Goal: Transaction & Acquisition: Purchase product/service

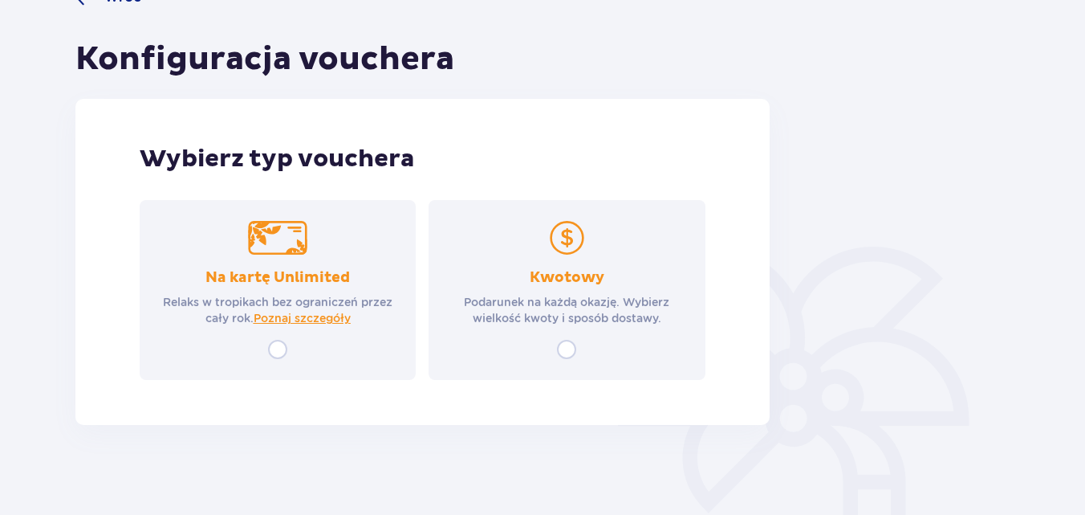
scroll to position [158, 0]
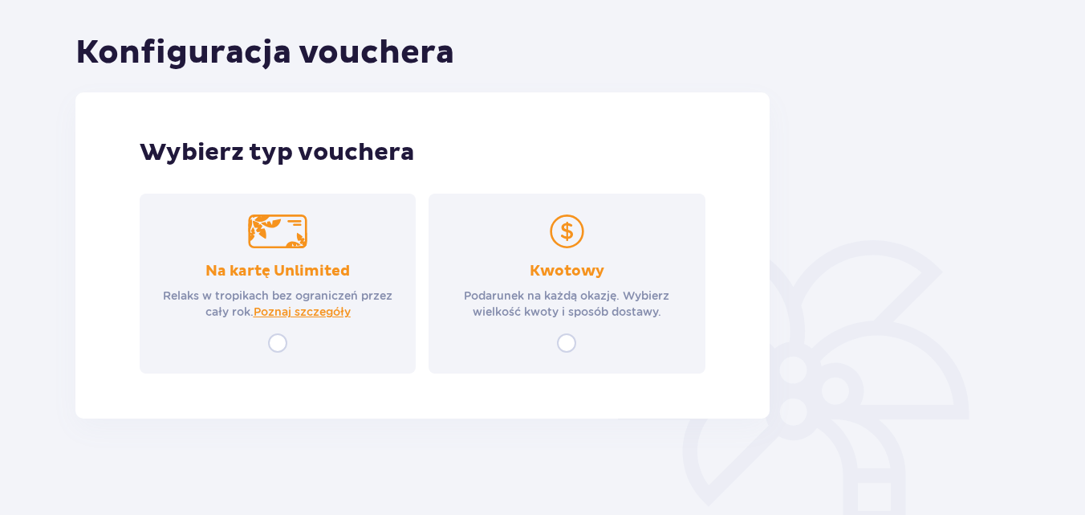
click at [285, 340] on input "radio" at bounding box center [277, 342] width 19 height 19
radio input "true"
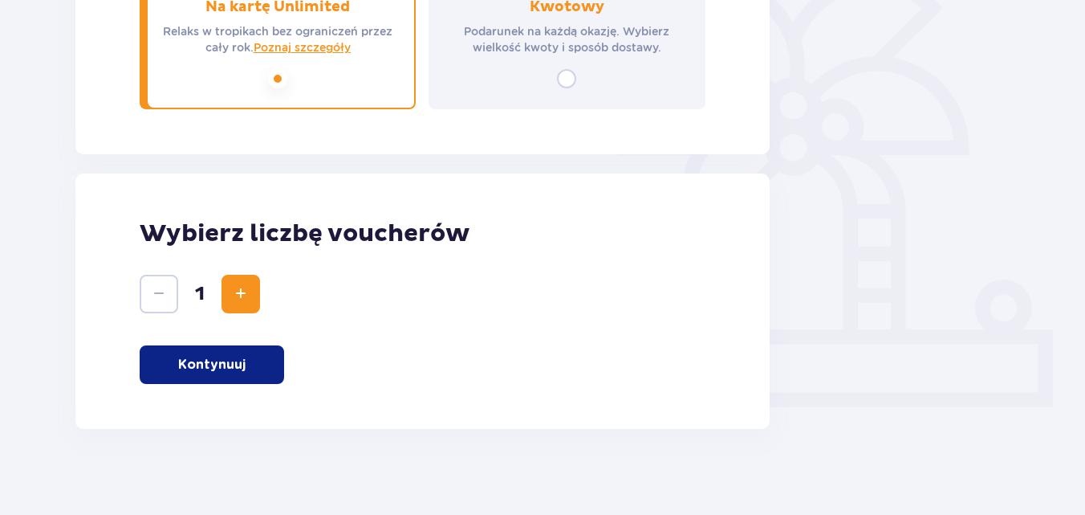
scroll to position [433, 0]
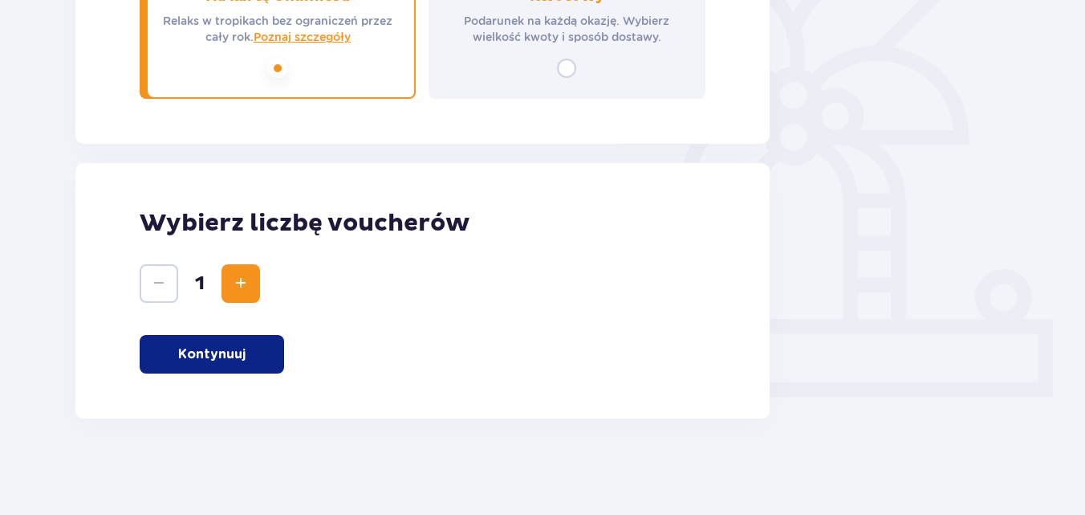
click at [230, 285] on button "Zwiększ" at bounding box center [241, 283] width 39 height 39
click at [197, 353] on p "Kontynuuj" at bounding box center [211, 354] width 67 height 18
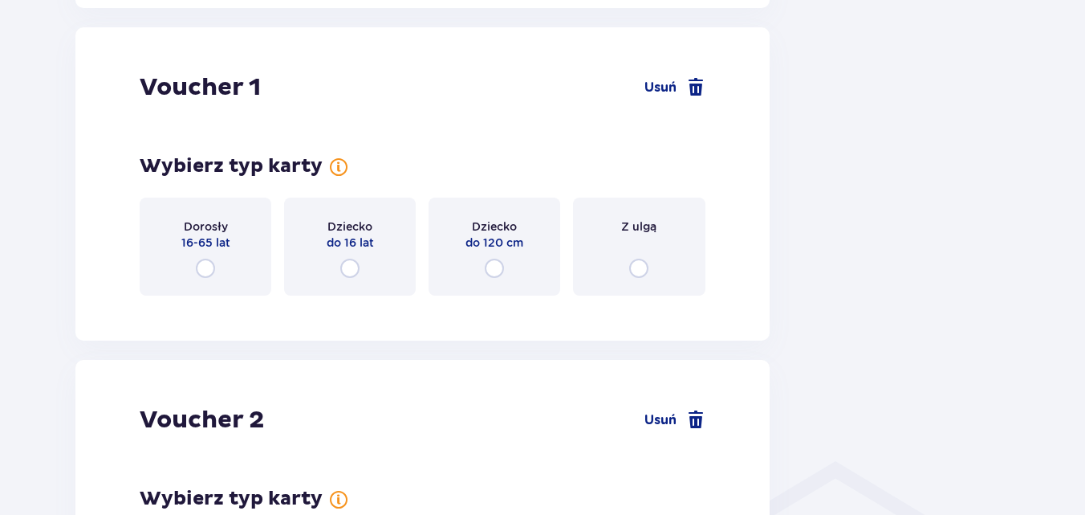
scroll to position [851, 0]
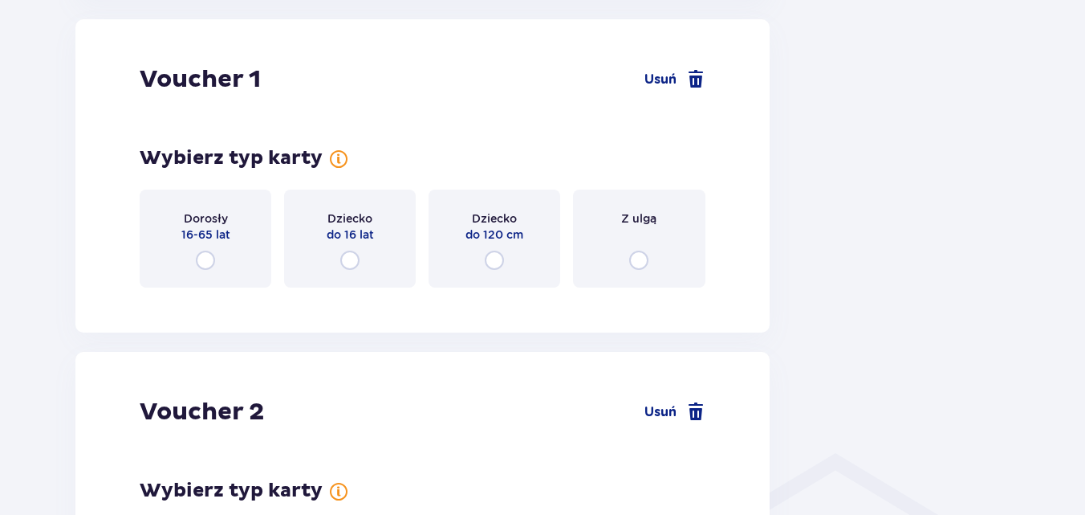
click at [206, 268] on input "radio" at bounding box center [205, 259] width 19 height 19
radio input "true"
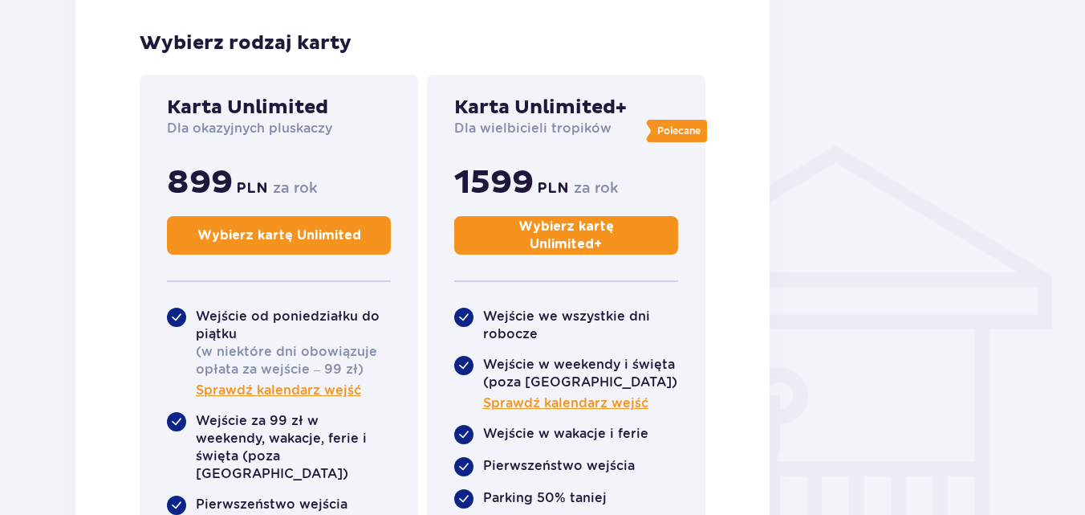
scroll to position [1164, 0]
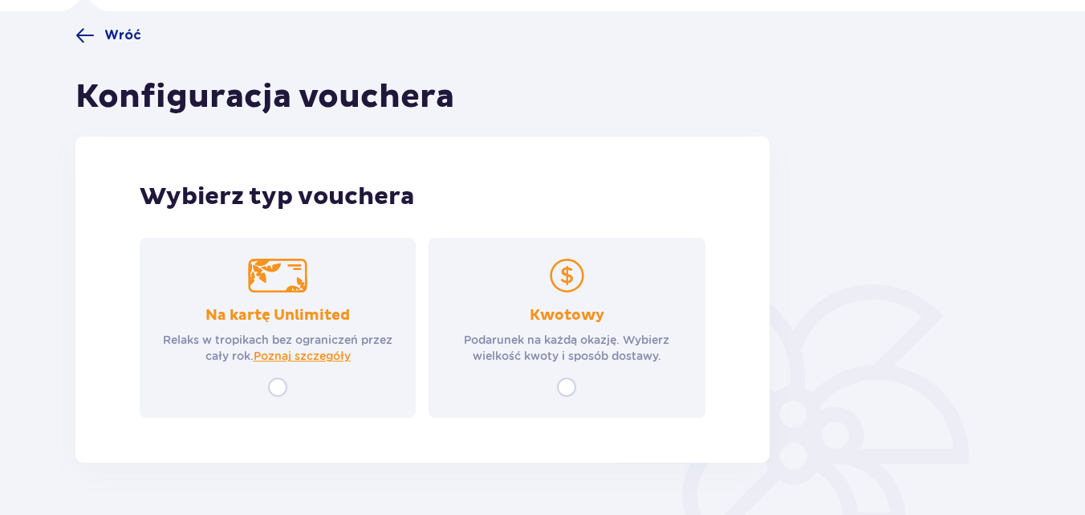
scroll to position [158, 0]
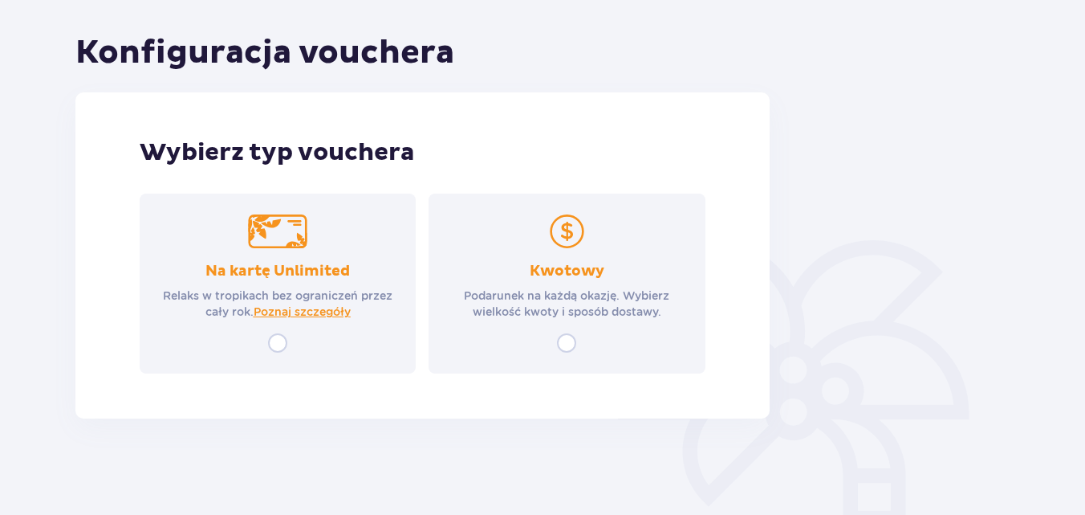
click at [561, 336] on input "radio" at bounding box center [566, 342] width 19 height 19
radio input "true"
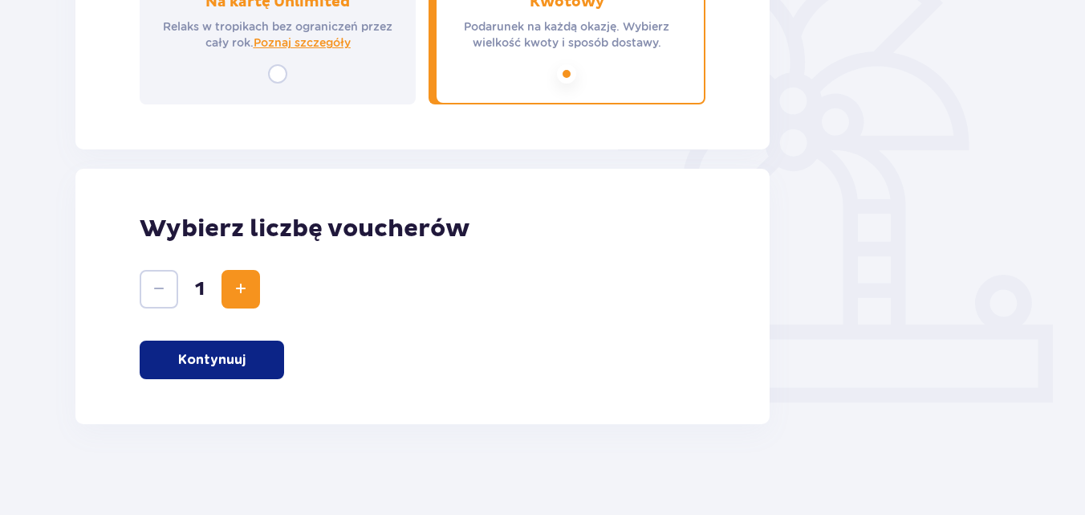
scroll to position [433, 0]
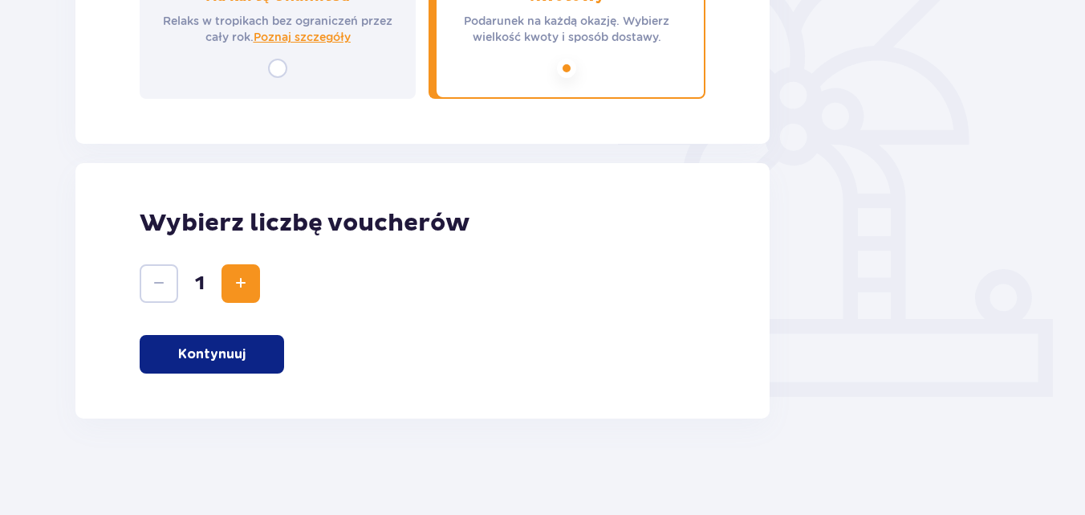
click at [250, 275] on button "Zwiększ" at bounding box center [241, 283] width 39 height 39
drag, startPoint x: 148, startPoint y: 279, endPoint x: 197, endPoint y: 354, distance: 88.8
click at [197, 354] on div "Wybierz liczbę voucherów 2 Kontynuuj" at bounding box center [422, 290] width 694 height 255
click at [197, 354] on p "Kontynuuj" at bounding box center [211, 354] width 67 height 18
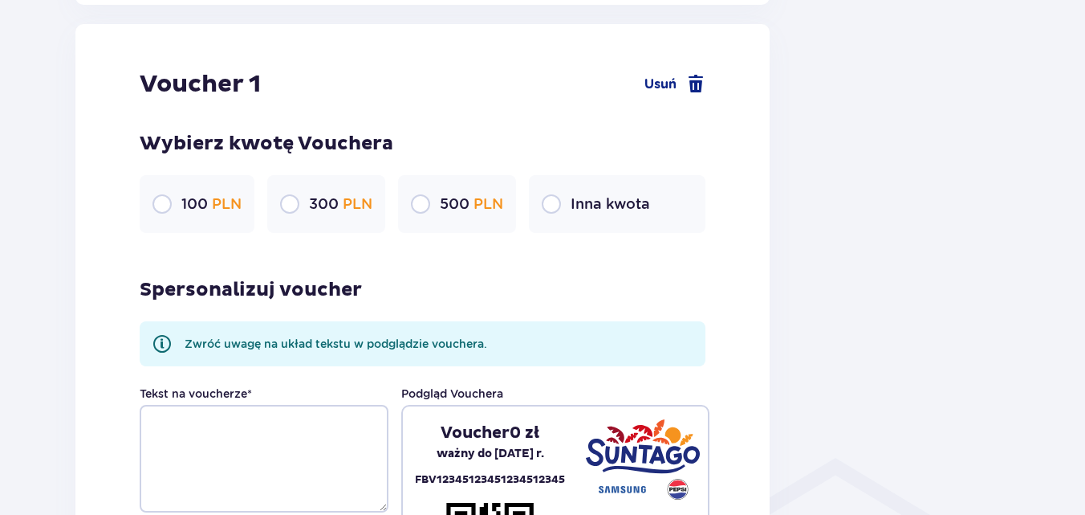
scroll to position [851, 0]
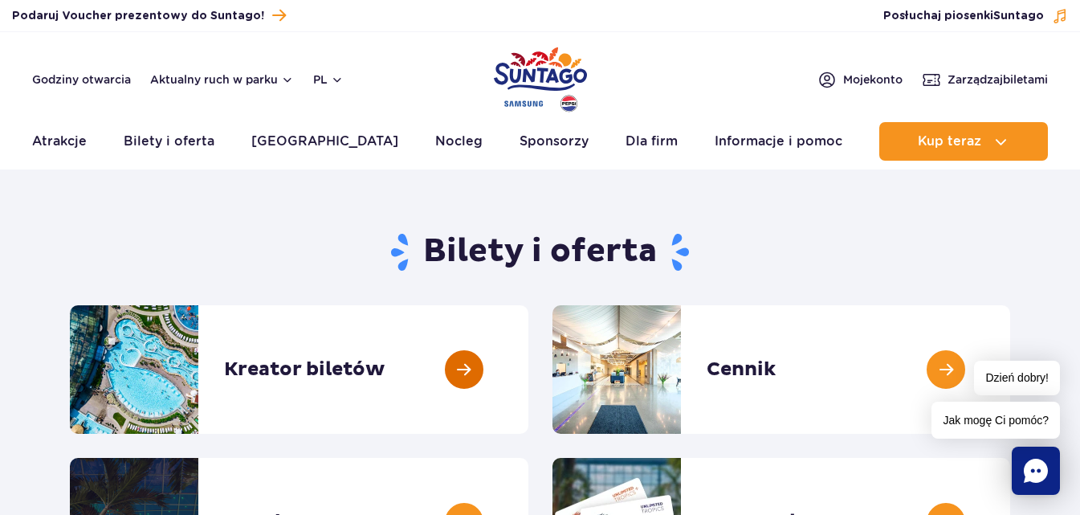
click at [528, 364] on link at bounding box center [528, 369] width 0 height 128
